Goal: Navigation & Orientation: Find specific page/section

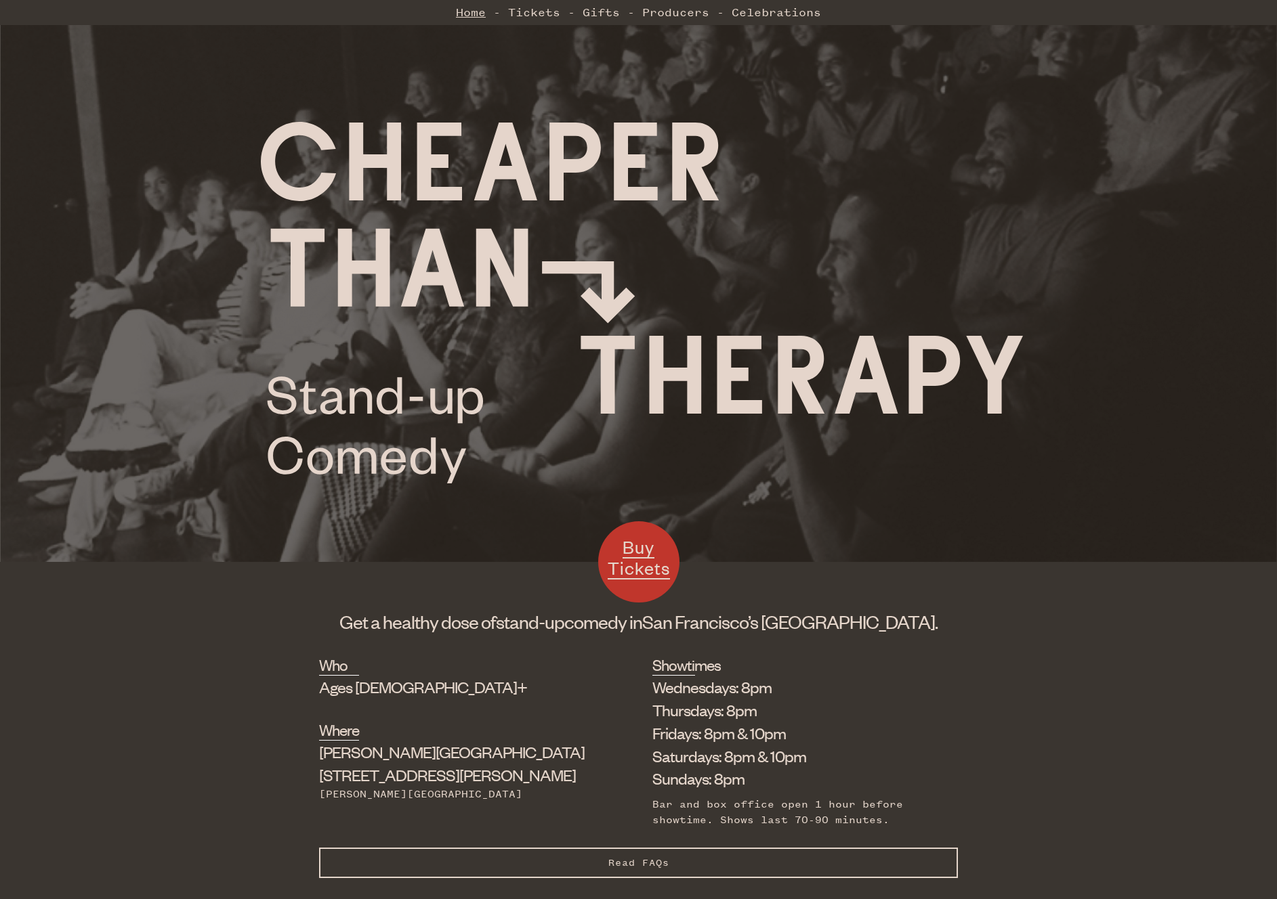
click at [463, 16] on link "Home" at bounding box center [471, 12] width 30 height 27
click at [666, 18] on link "Producers" at bounding box center [675, 12] width 67 height 27
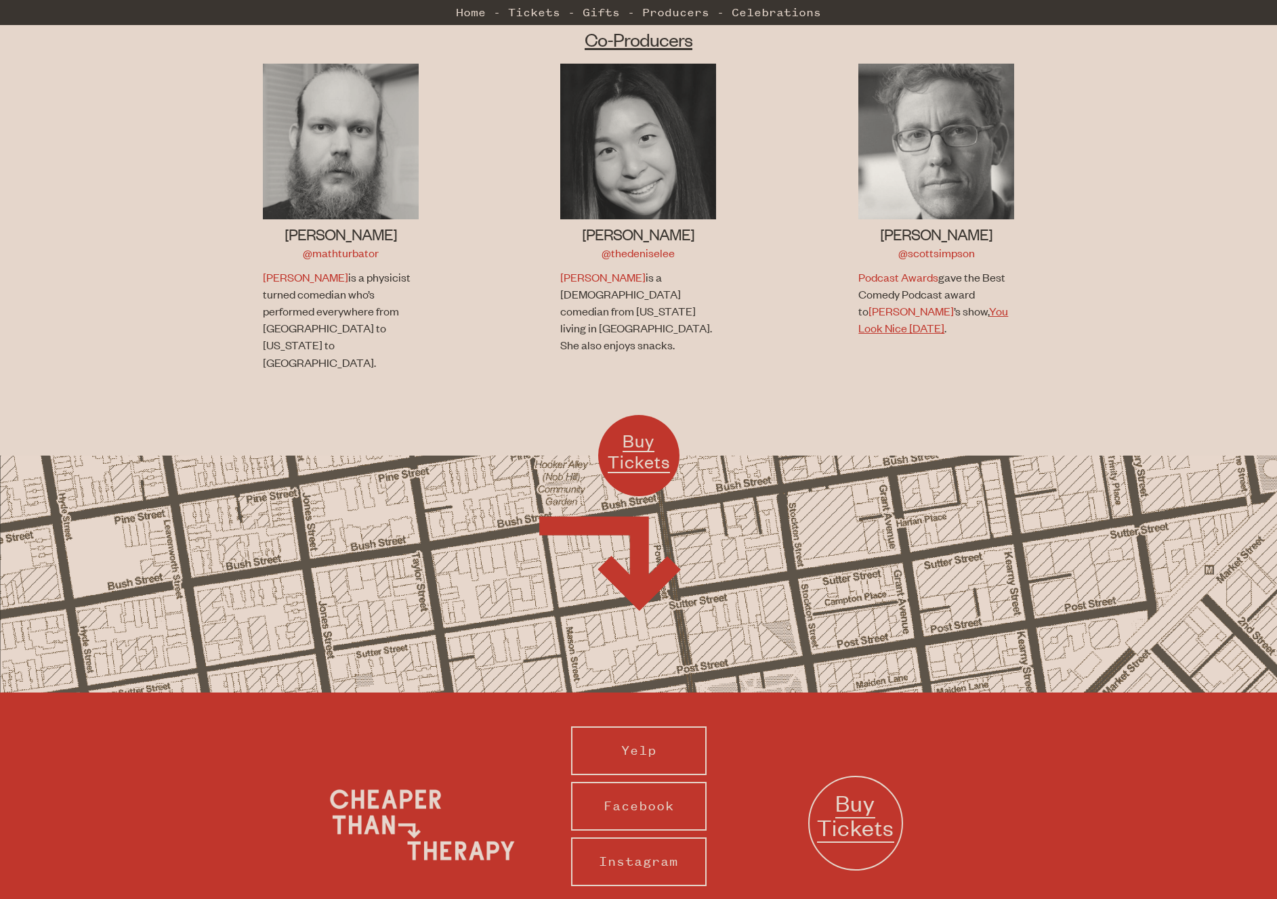
scroll to position [931, 0]
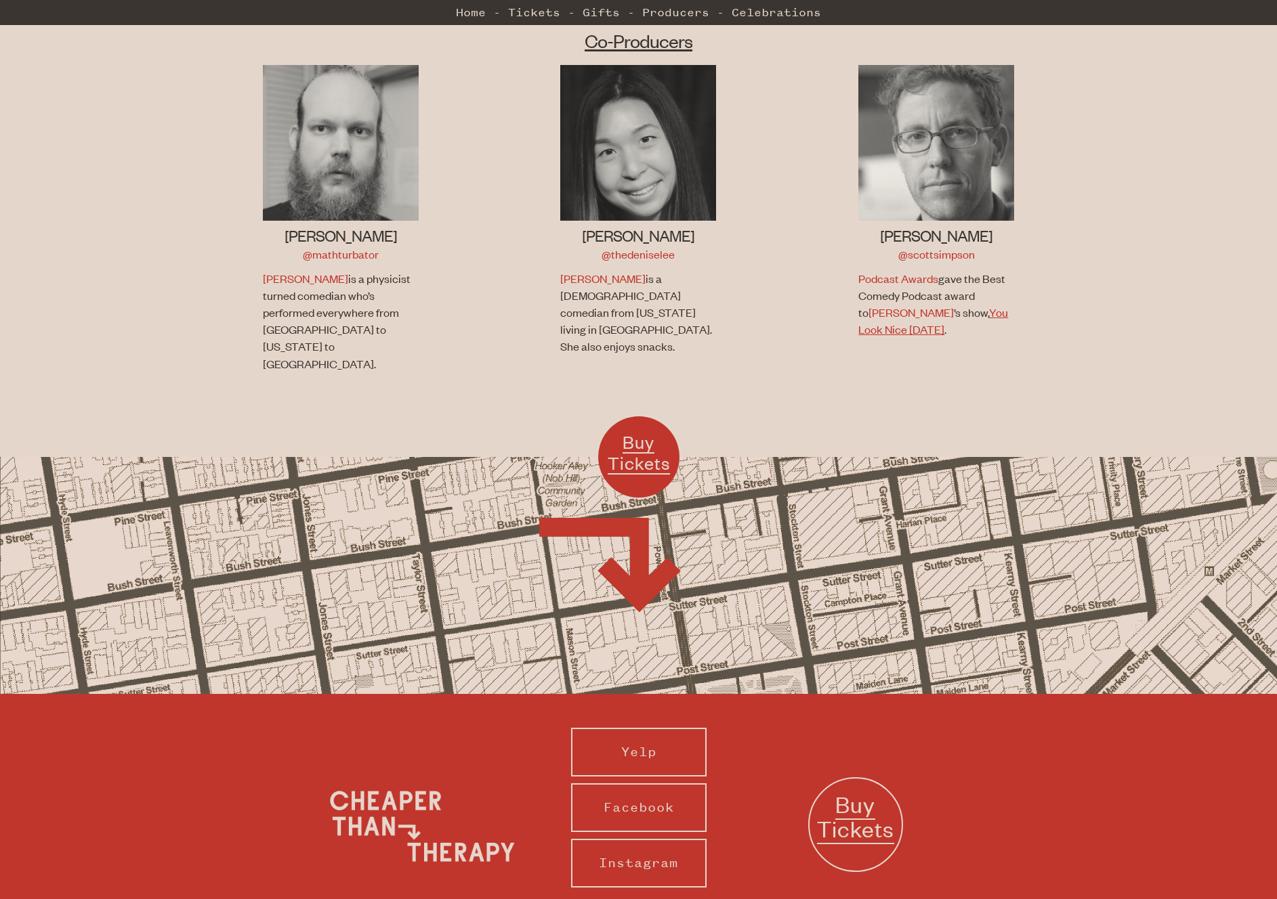
click at [942, 316] on link "You Look Nice [DATE]" at bounding box center [933, 321] width 150 height 32
click at [935, 258] on link "@scottsimpson" at bounding box center [936, 254] width 77 height 15
